Goal: Check status: Check status

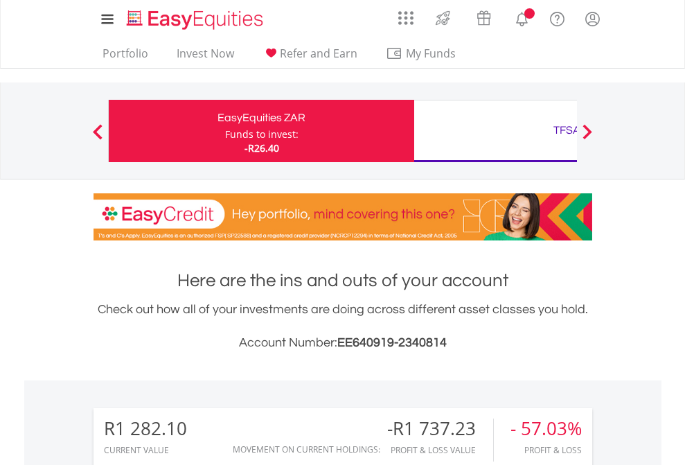
scroll to position [133, 218]
click at [225, 131] on div "Funds to invest:" at bounding box center [261, 134] width 73 height 14
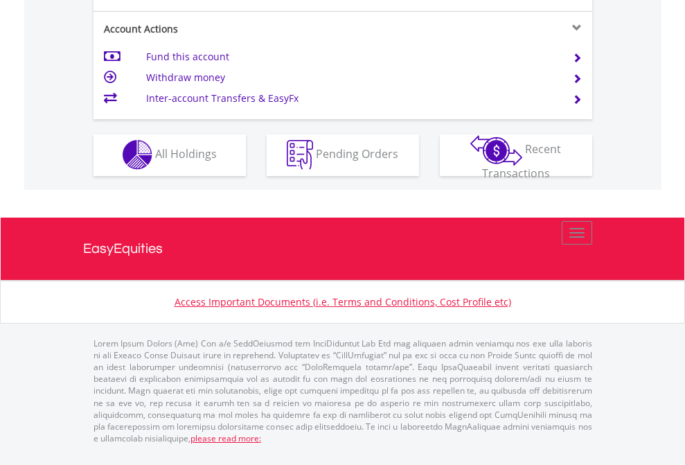
scroll to position [1295, 0]
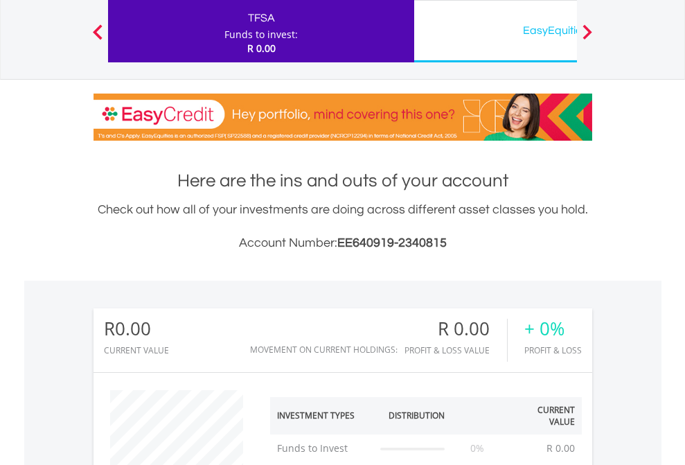
click at [495, 31] on div "EasyEquities USD" at bounding box center [567, 30] width 289 height 19
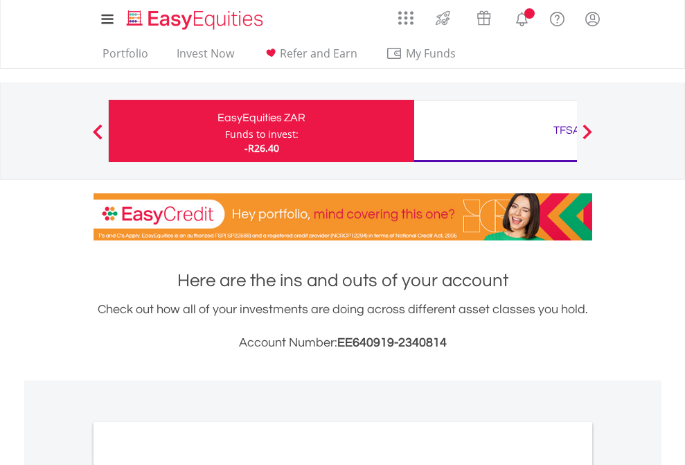
scroll to position [833, 0]
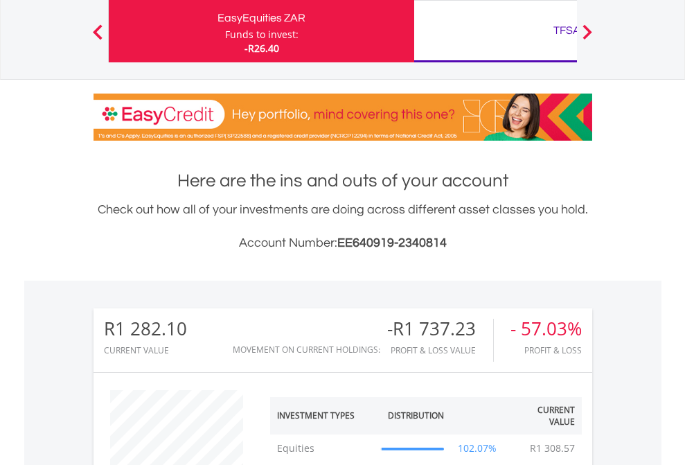
scroll to position [133, 218]
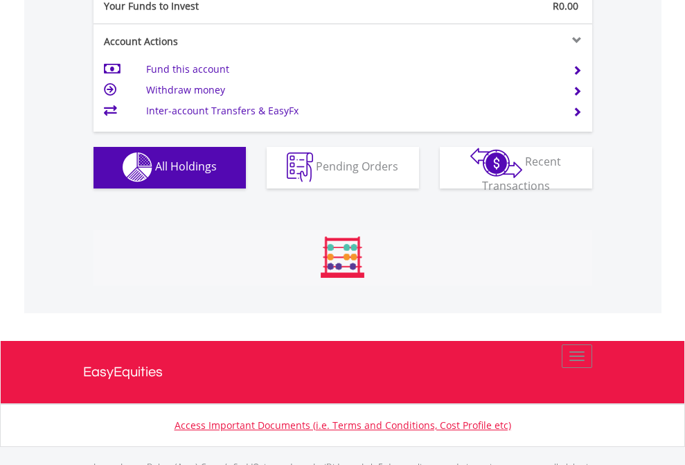
scroll to position [1372, 0]
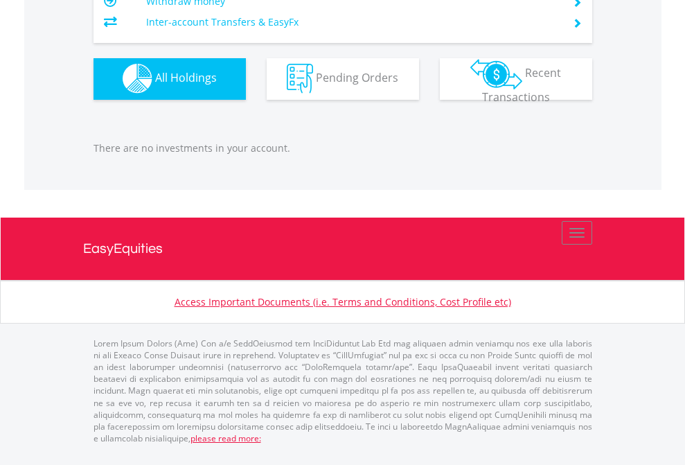
scroll to position [1372, 0]
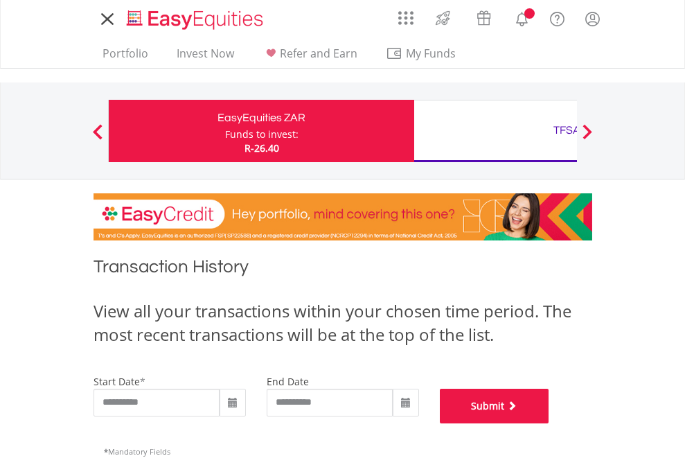
click at [549, 423] on button "Submit" at bounding box center [494, 406] width 109 height 35
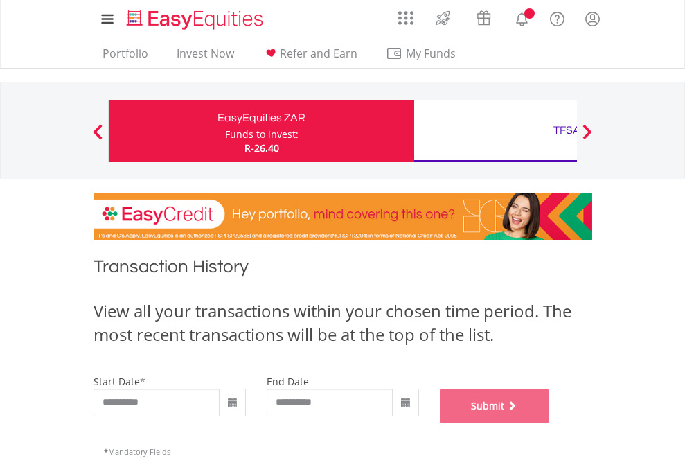
scroll to position [562, 0]
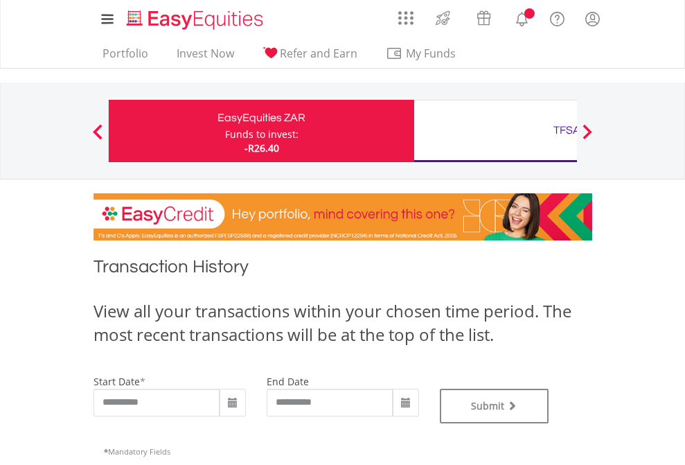
click at [495, 131] on div "TFSA" at bounding box center [567, 130] width 289 height 19
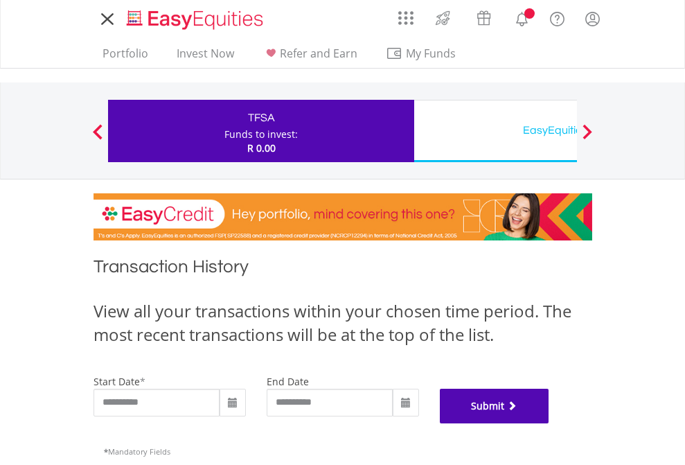
click at [549, 423] on button "Submit" at bounding box center [494, 406] width 109 height 35
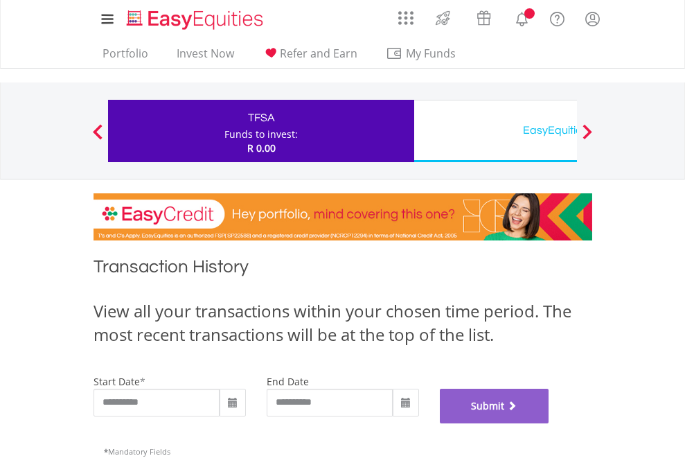
scroll to position [562, 0]
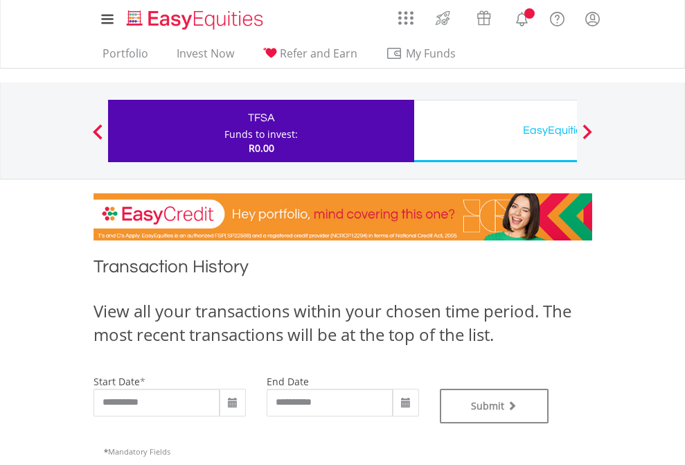
click at [495, 131] on div "EasyEquities USD" at bounding box center [567, 130] width 289 height 19
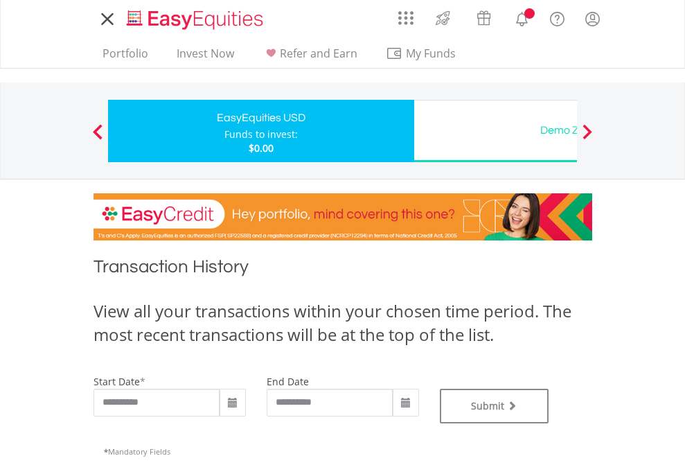
type input "**********"
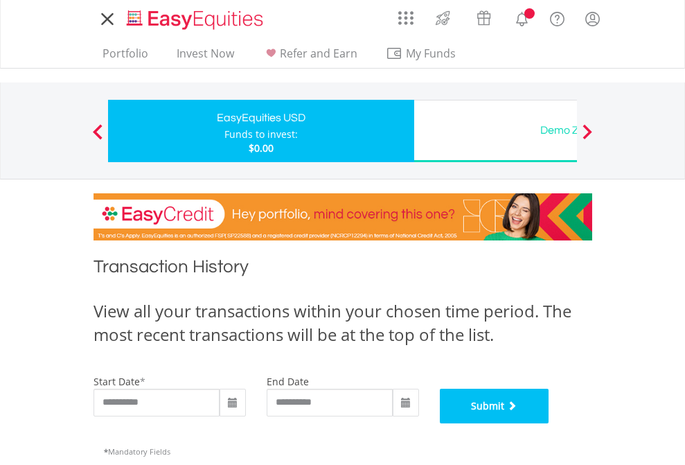
click at [549, 423] on button "Submit" at bounding box center [494, 406] width 109 height 35
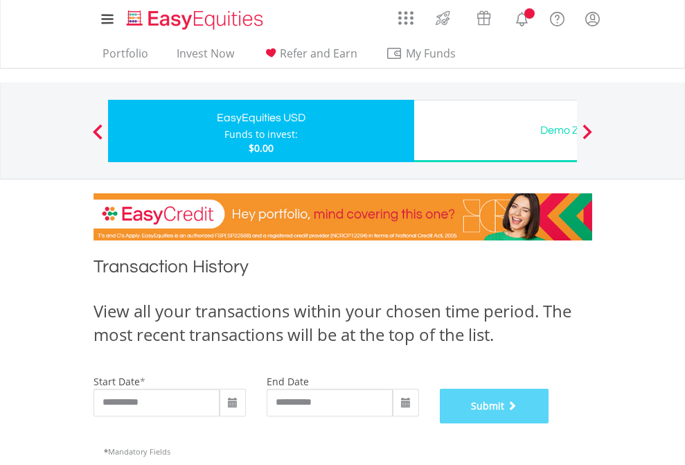
scroll to position [562, 0]
